Goal: Task Accomplishment & Management: Complete application form

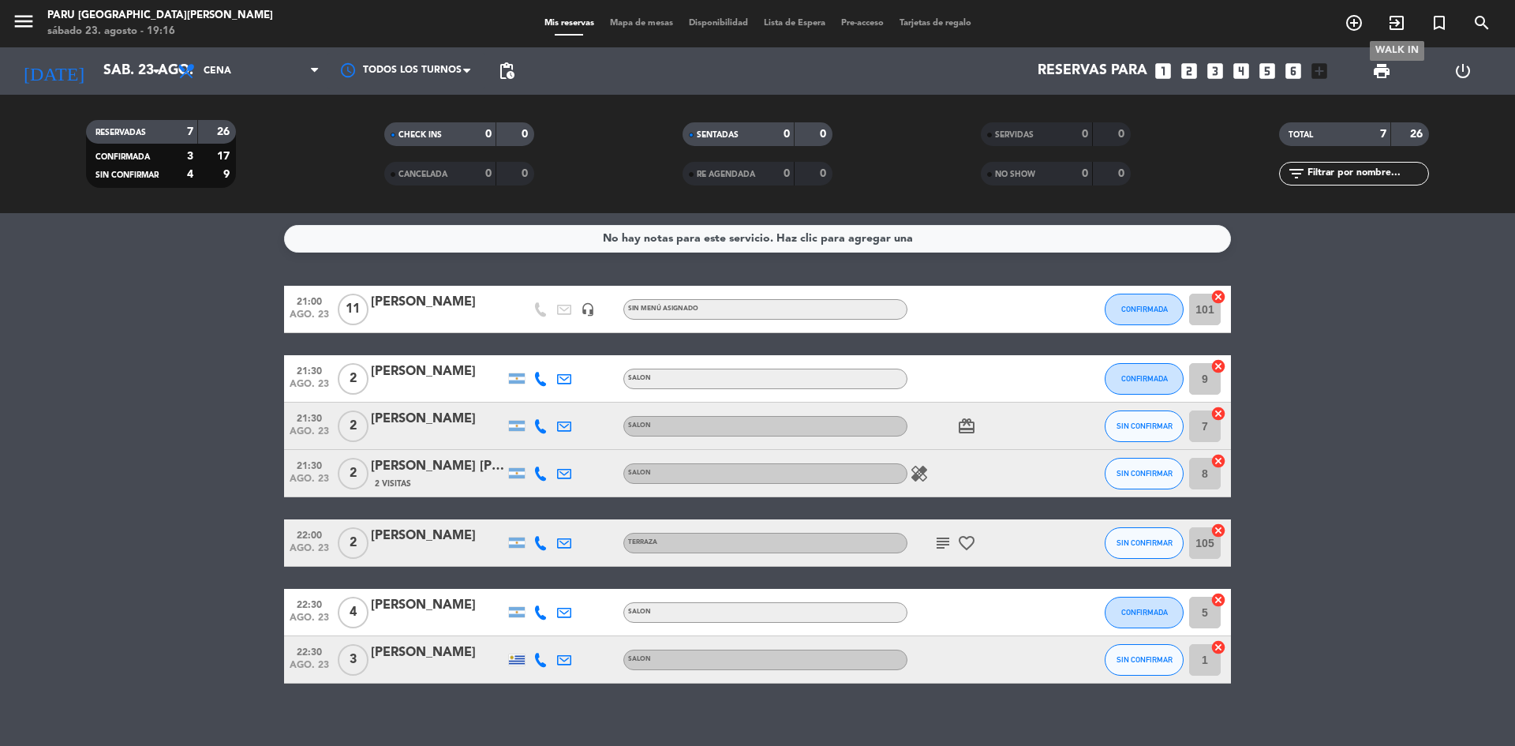
scroll to position [17, 0]
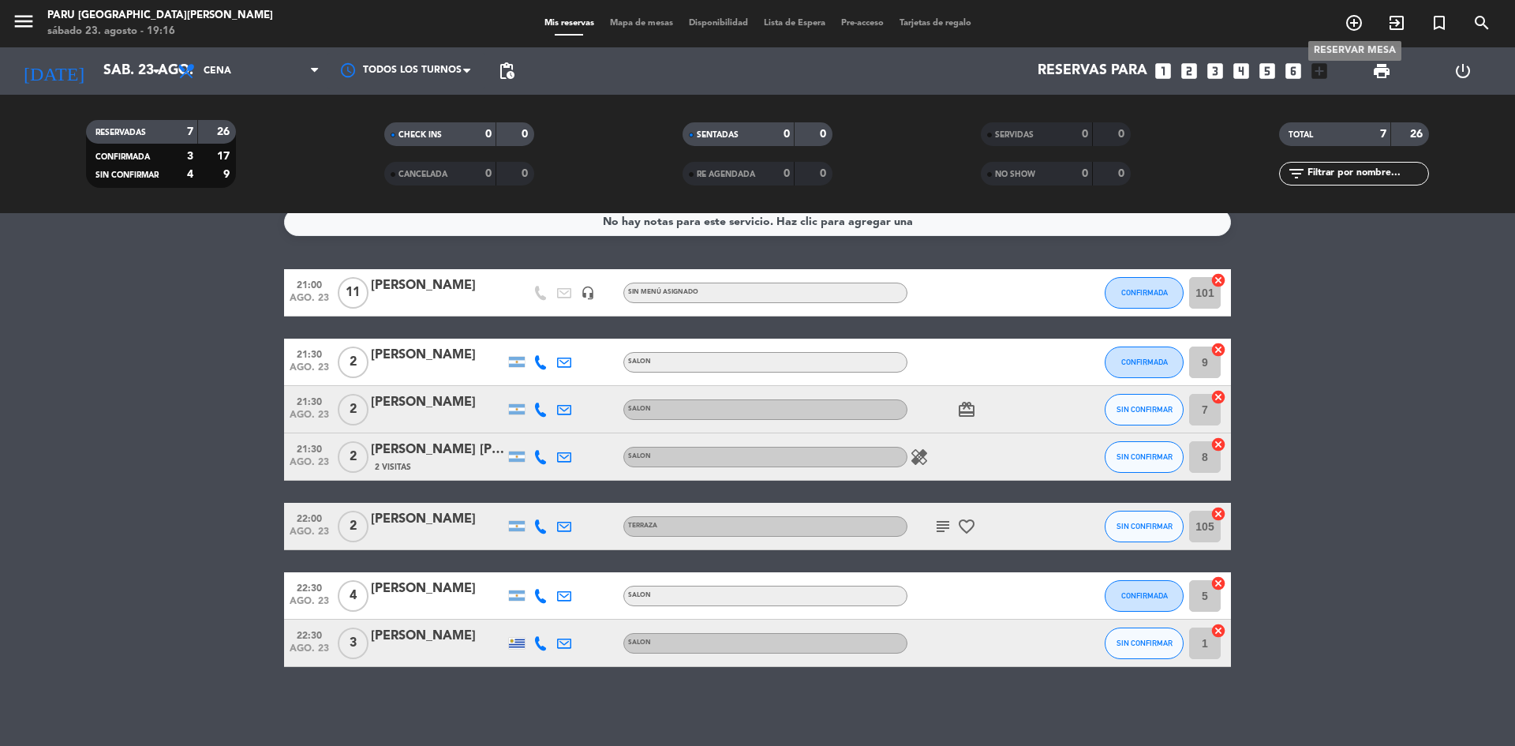
click at [1369, 25] on span "add_circle_outline" at bounding box center [1354, 22] width 43 height 27
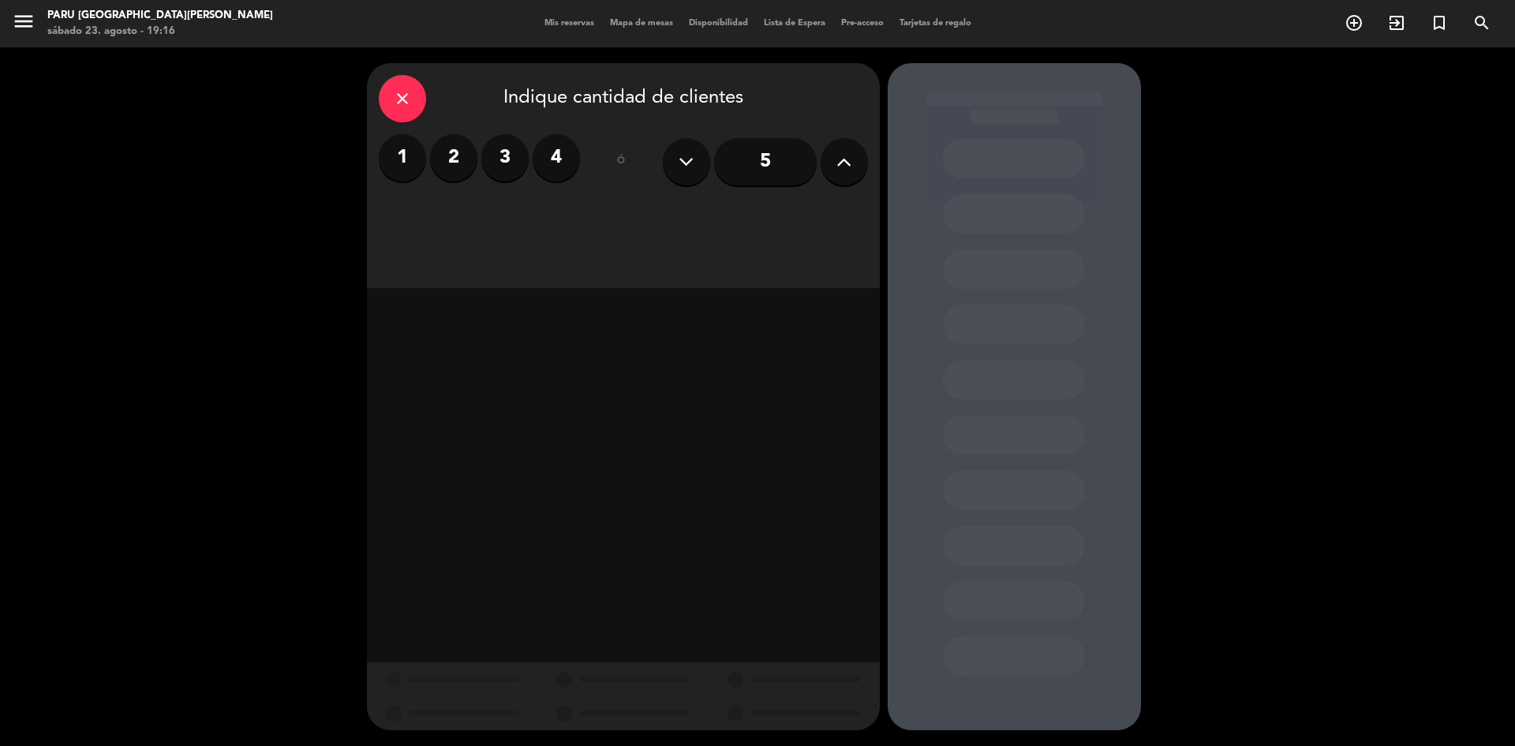
click at [504, 164] on label "3" at bounding box center [504, 157] width 47 height 47
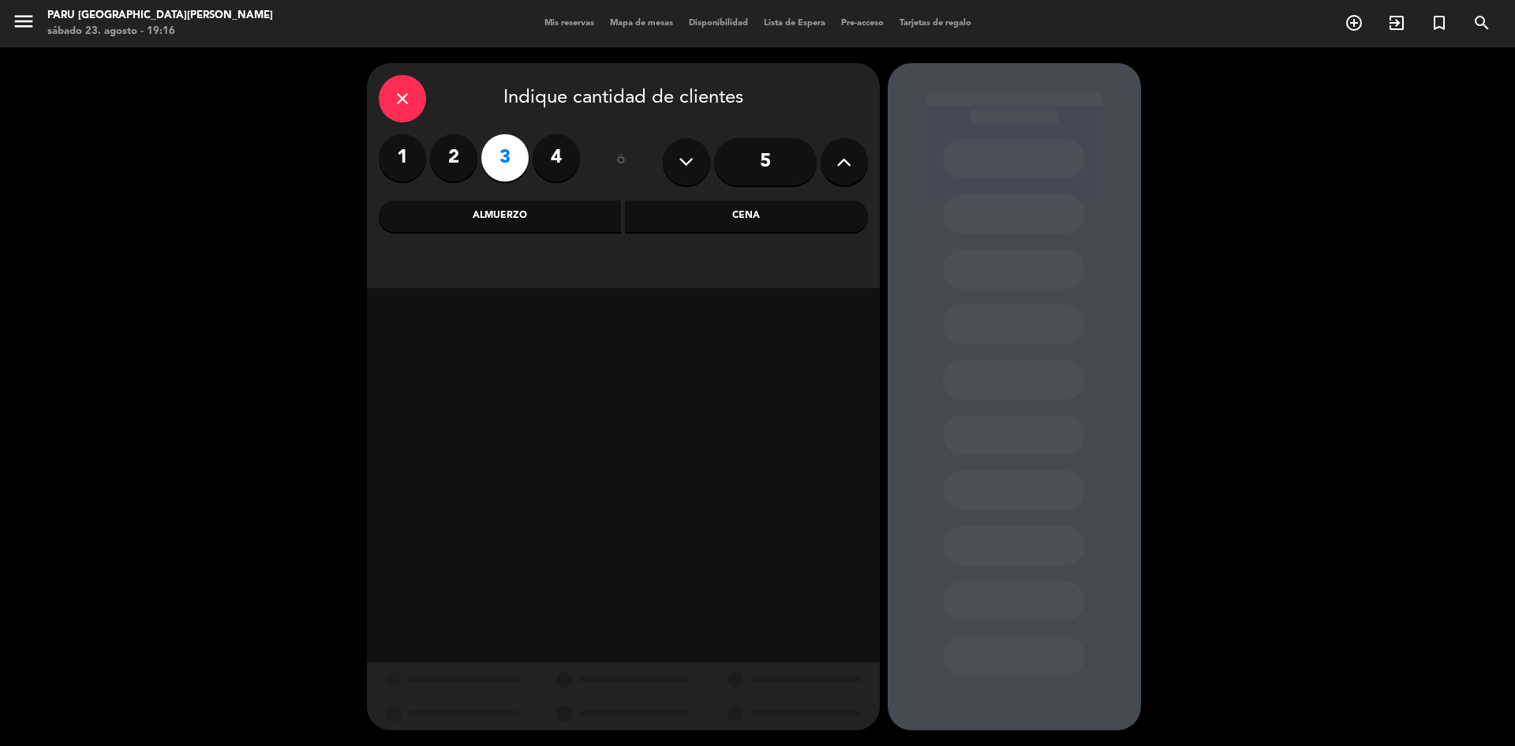
drag, startPoint x: 696, startPoint y: 218, endPoint x: 751, endPoint y: 288, distance: 88.9
click at [697, 219] on div "Cena" at bounding box center [746, 216] width 243 height 32
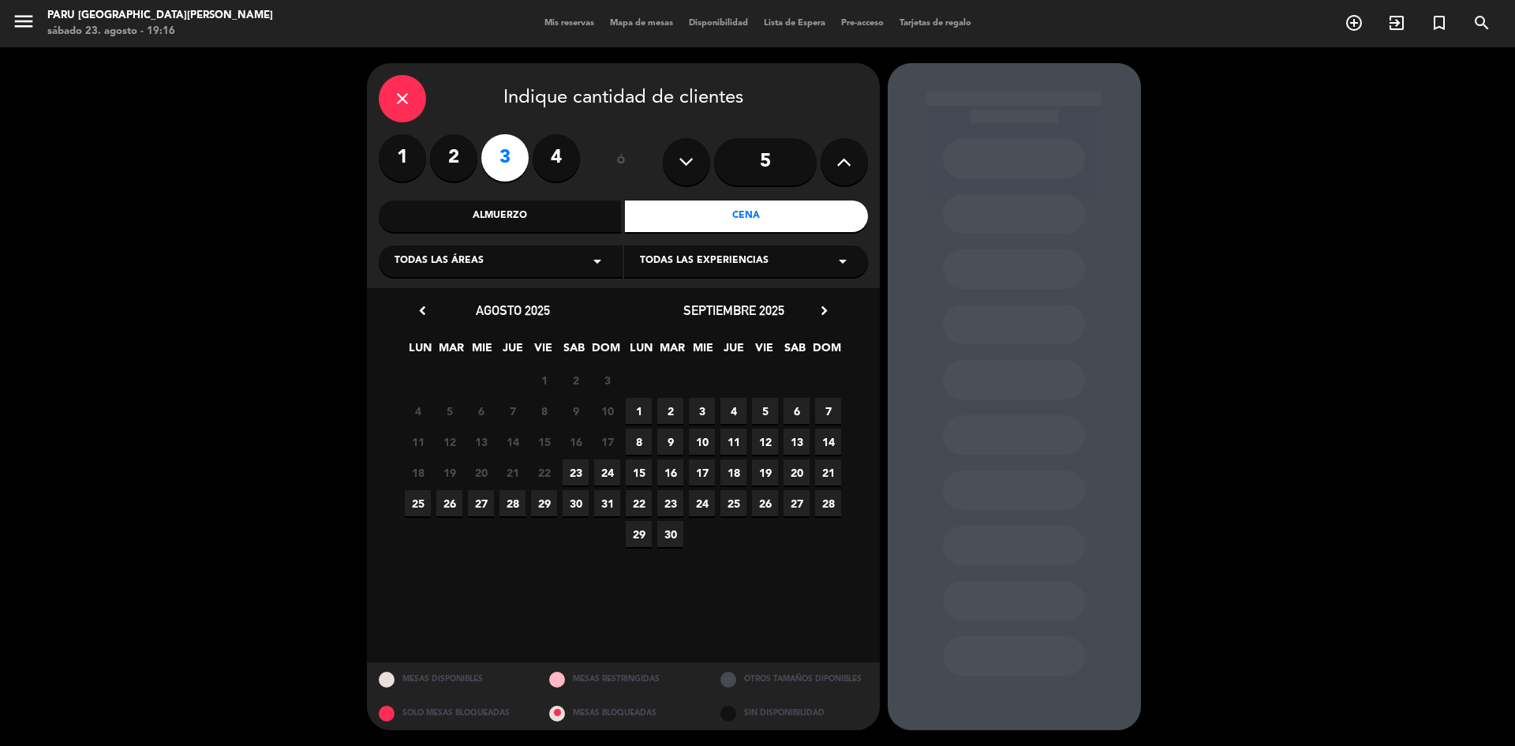
click at [583, 468] on span "23" at bounding box center [576, 472] width 26 height 26
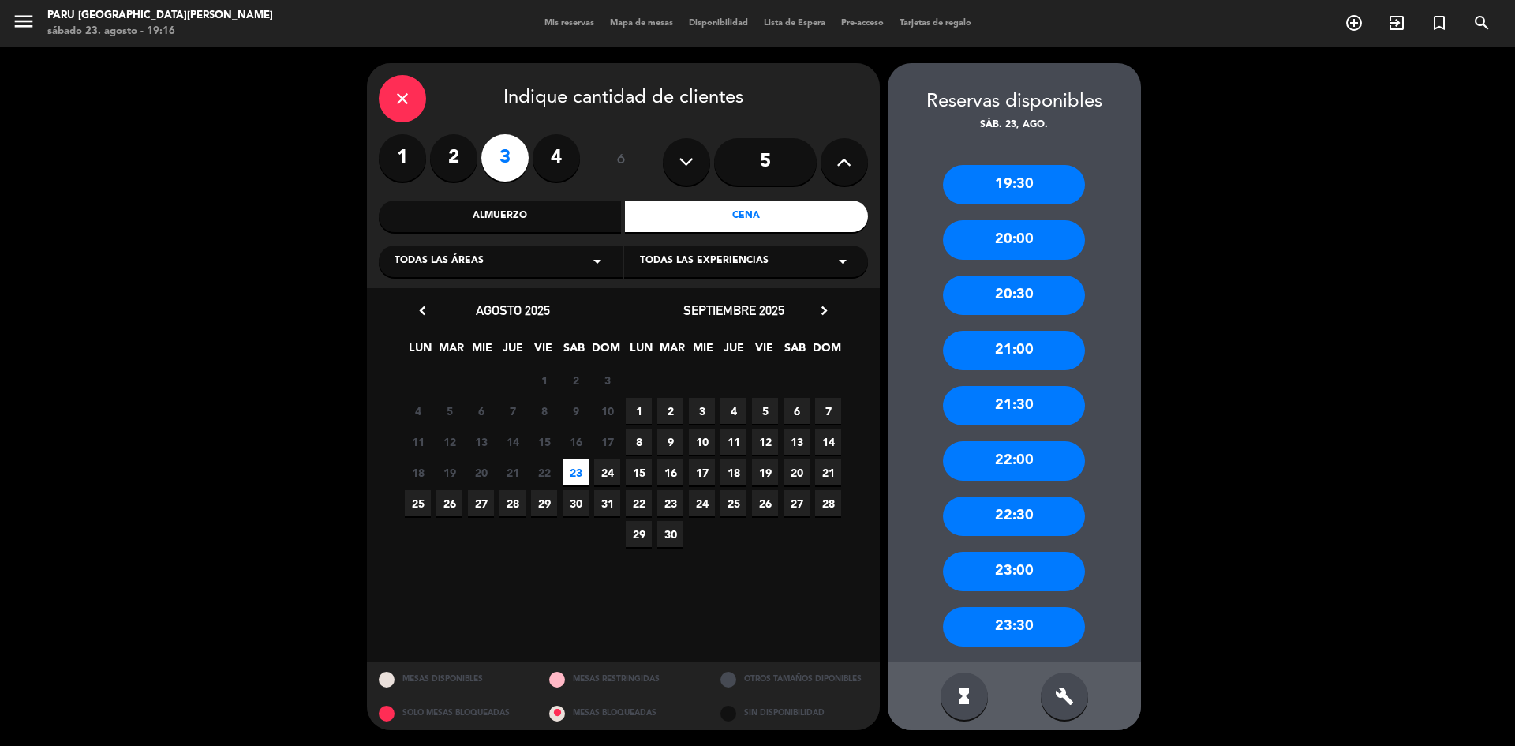
click at [1038, 405] on div "21:30" at bounding box center [1014, 405] width 142 height 39
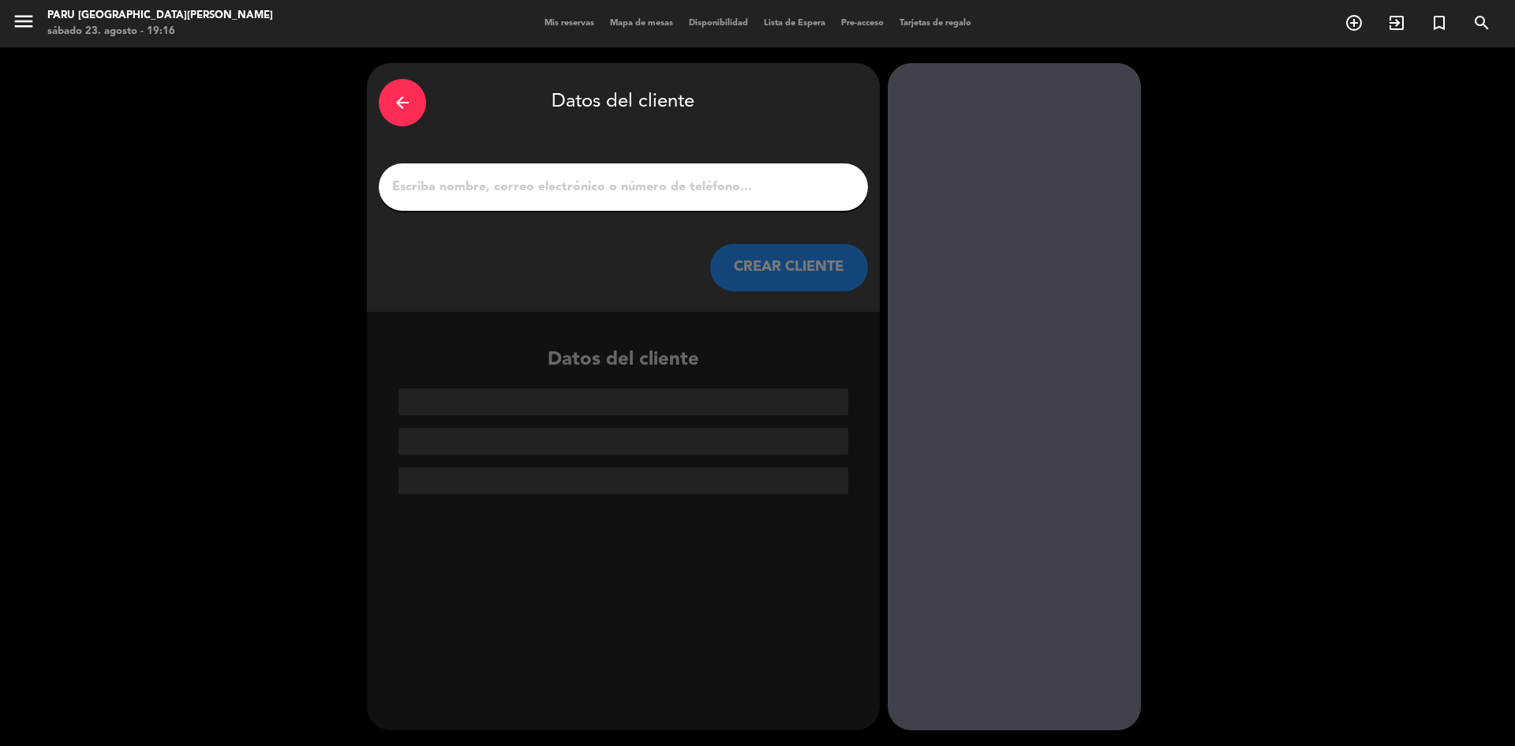
click at [591, 189] on input "1" at bounding box center [624, 187] width 466 height 22
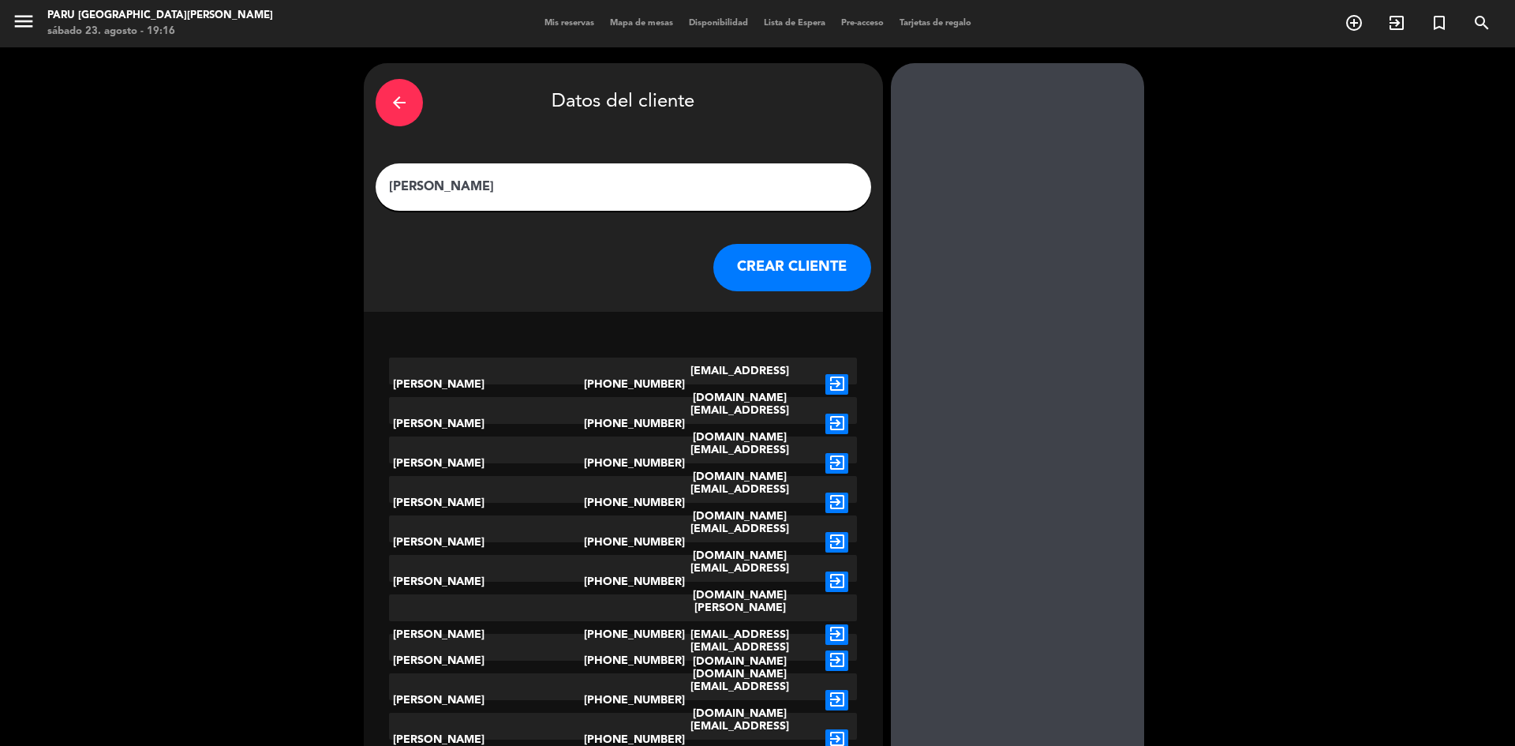
type input "[PERSON_NAME]"
click at [794, 270] on button "CREAR CLIENTE" at bounding box center [793, 267] width 158 height 47
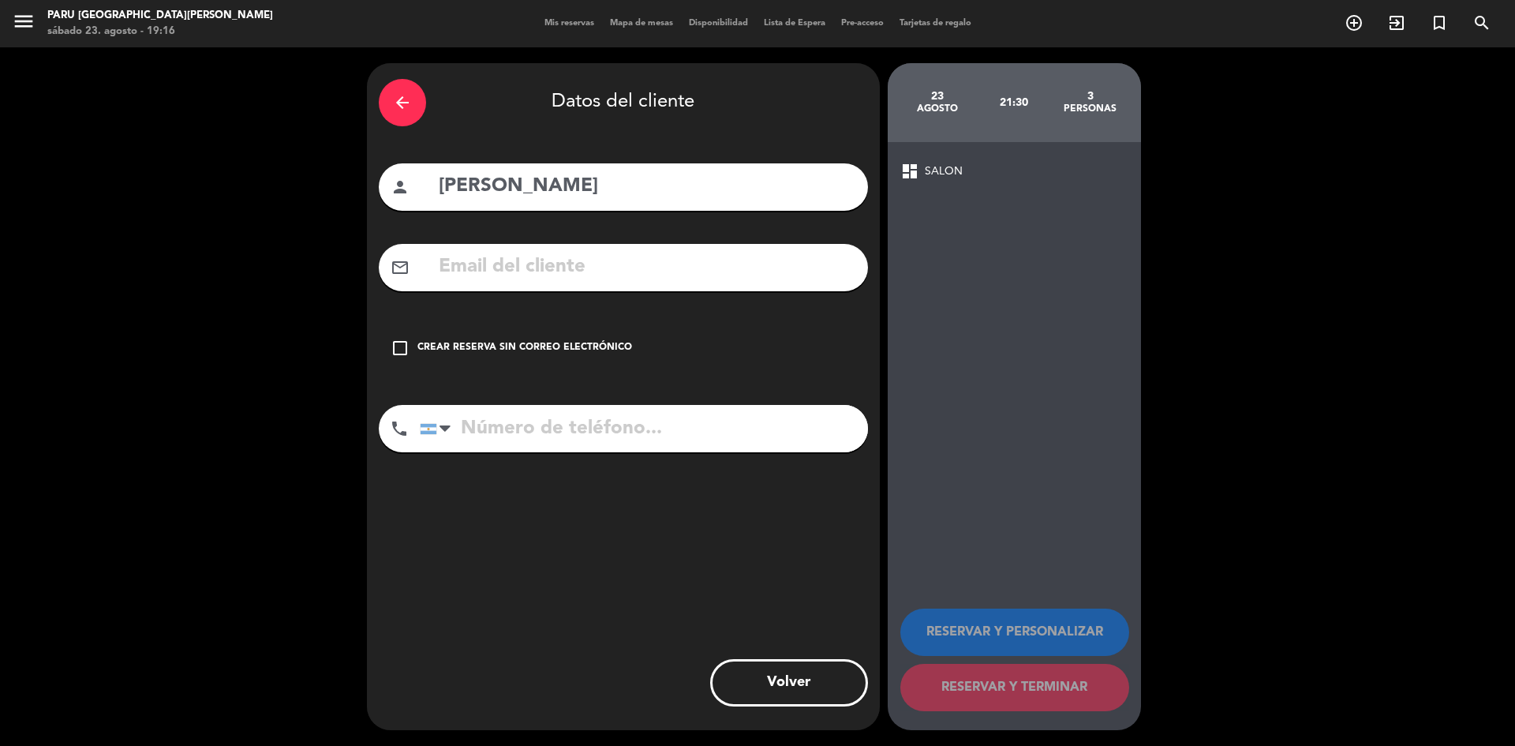
click at [536, 429] on input "tel" at bounding box center [644, 428] width 448 height 47
type input "1149970715"
click at [398, 351] on icon "check_box_outline_blank" at bounding box center [400, 348] width 19 height 19
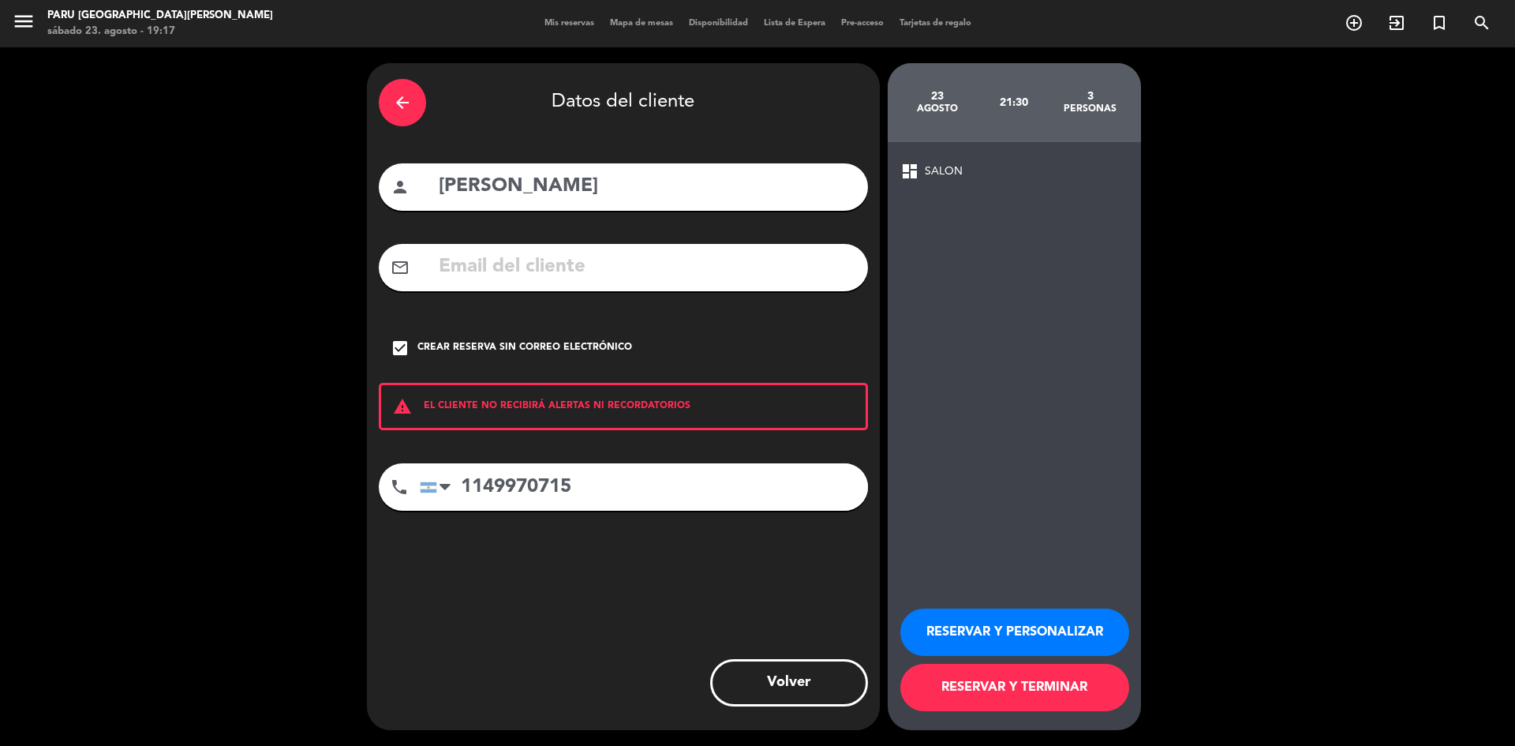
click at [1050, 685] on button "RESERVAR Y TERMINAR" at bounding box center [1015, 687] width 229 height 47
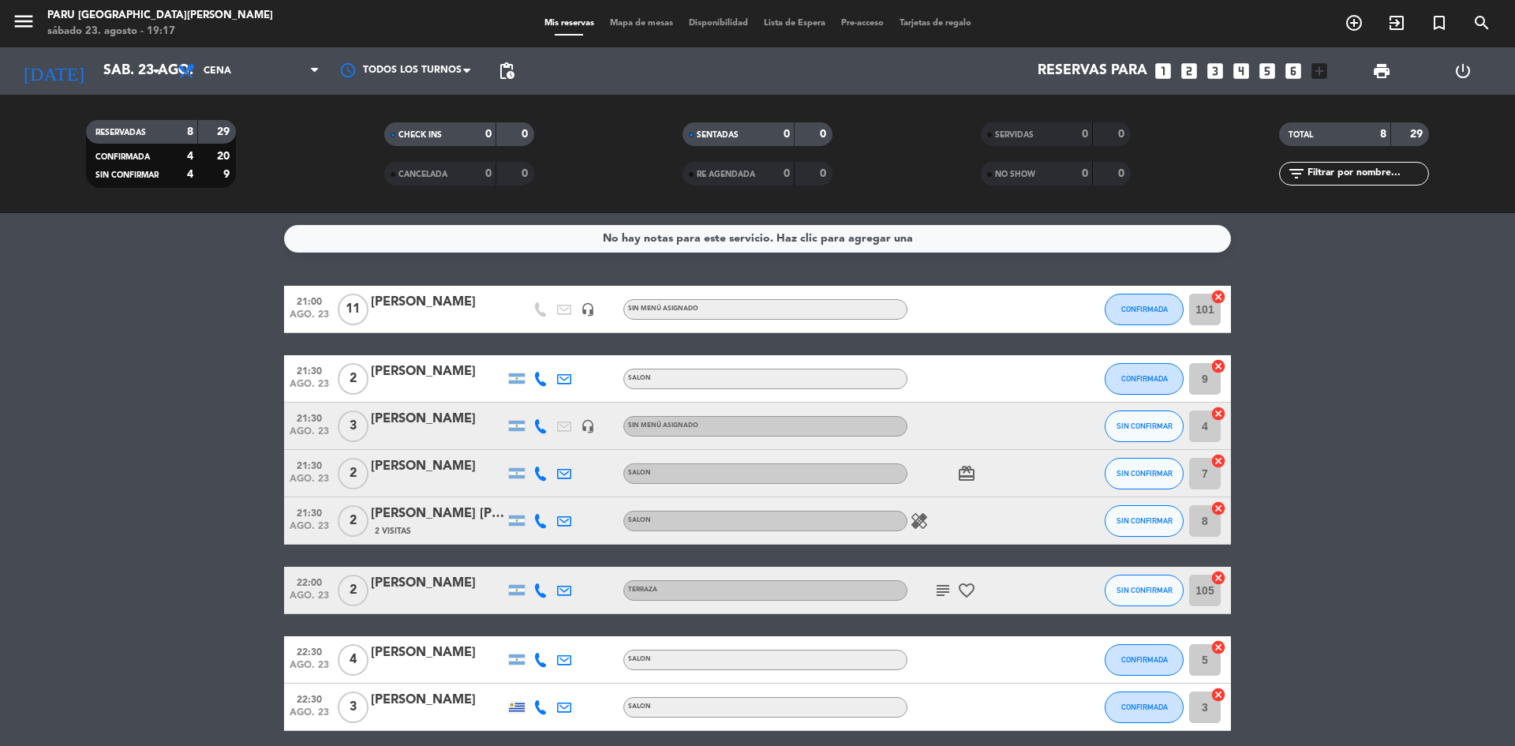
click at [879, 189] on div "SENTADAS 0 0 RE AGENDADA 0 0" at bounding box center [758, 154] width 298 height 87
